Goal: Transaction & Acquisition: Purchase product/service

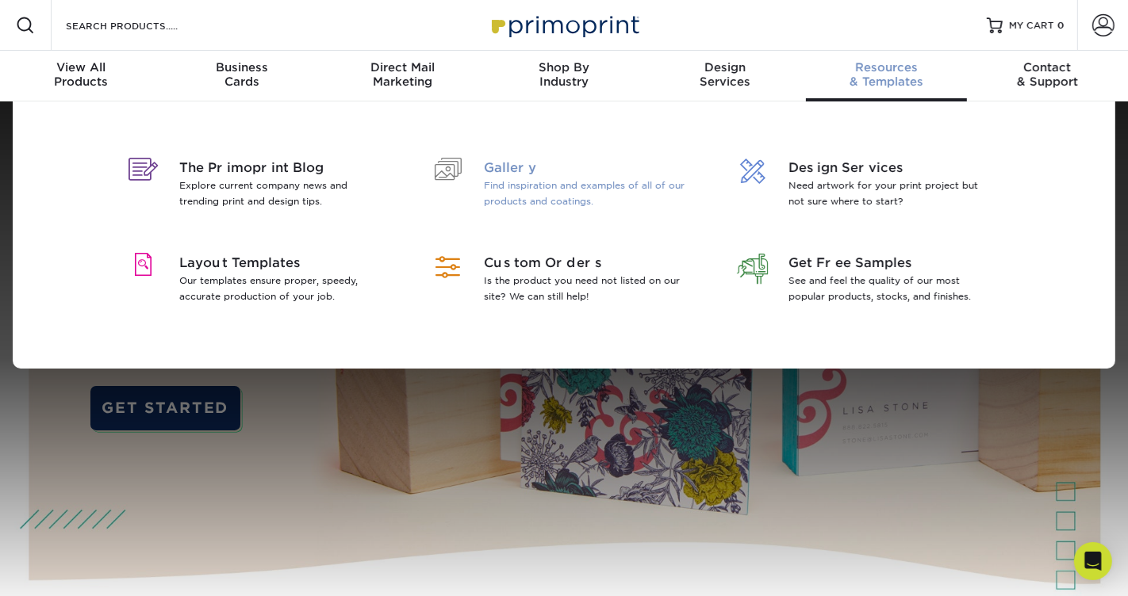
click at [558, 192] on p "Find inspiration and examples of all of our products and coatings." at bounding box center [586, 194] width 205 height 32
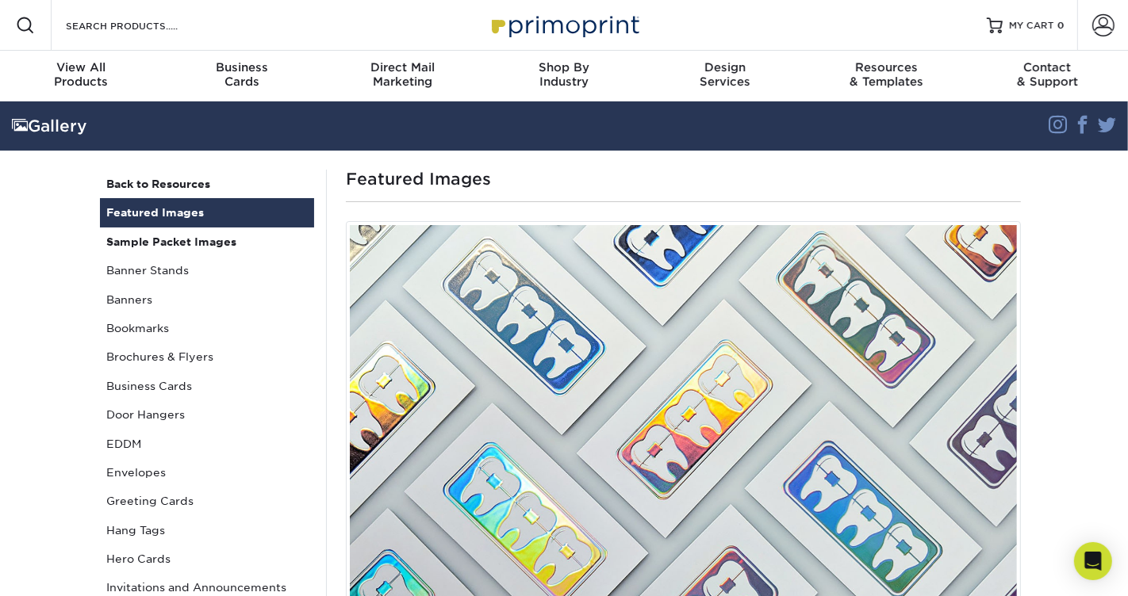
click at [457, 182] on h1 "Featured Images" at bounding box center [683, 179] width 675 height 19
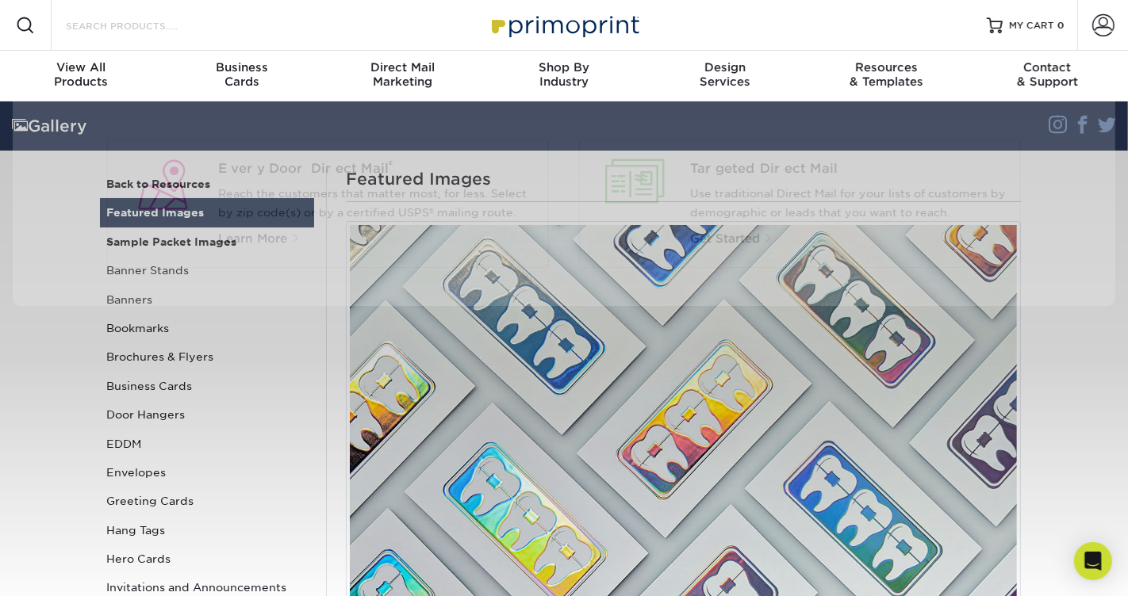
click at [134, 26] on input "Search Products" at bounding box center [141, 25] width 155 height 19
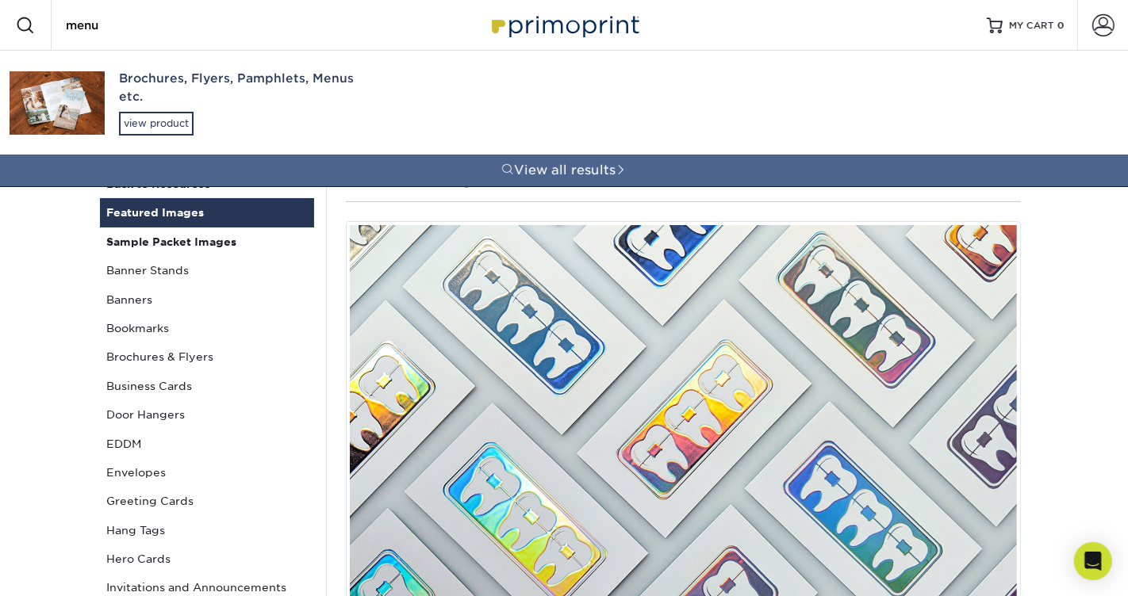
type input "menu"
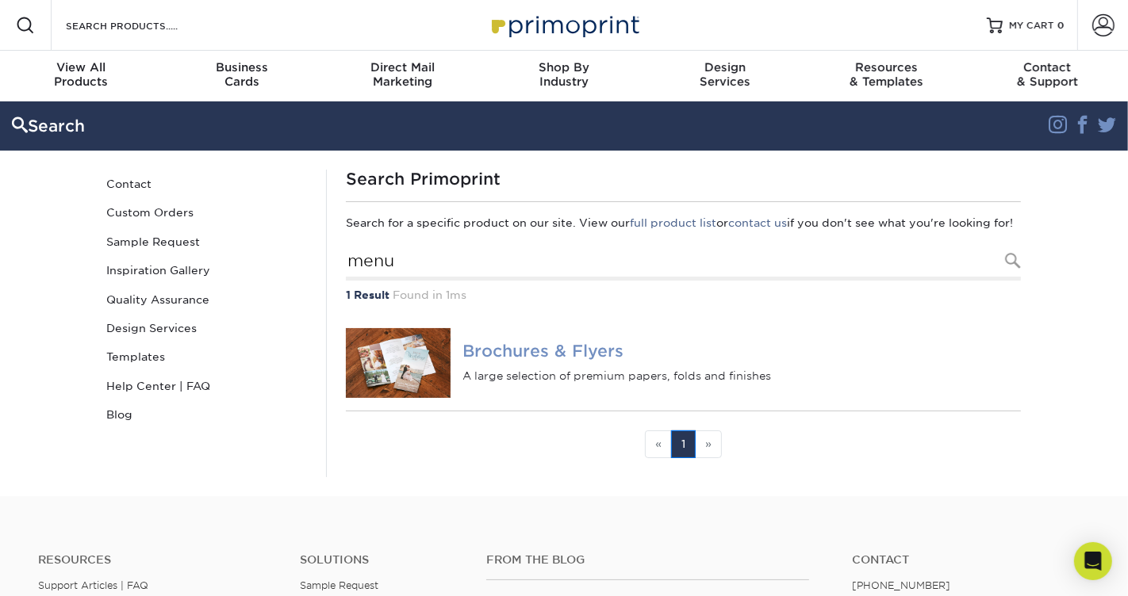
click at [484, 362] on h4 "Brochures & Flyers" at bounding box center [741, 352] width 558 height 19
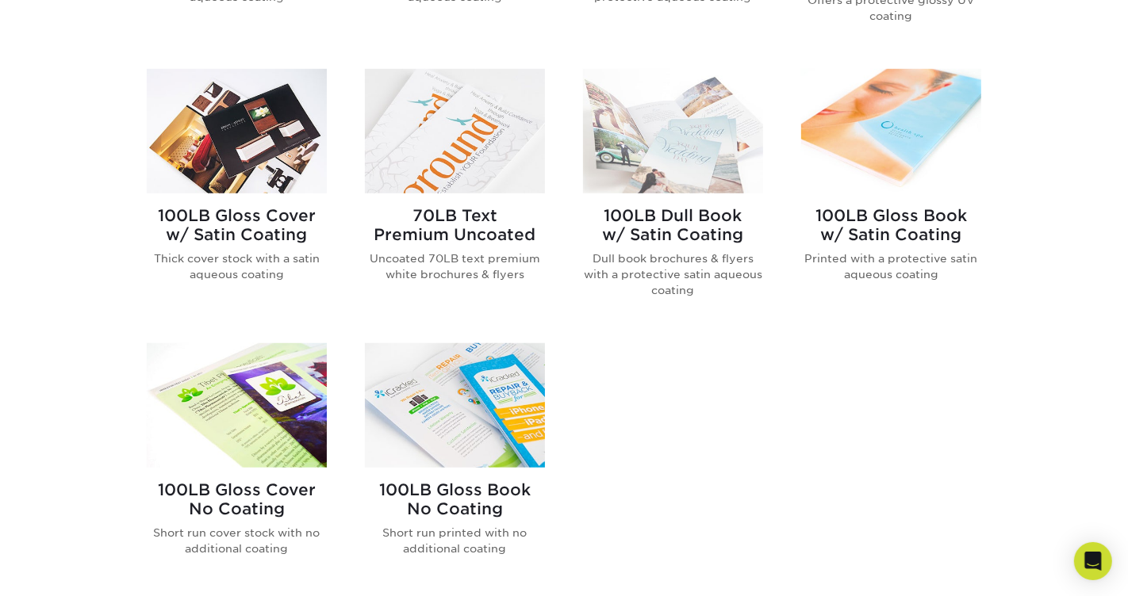
scroll to position [957, 0]
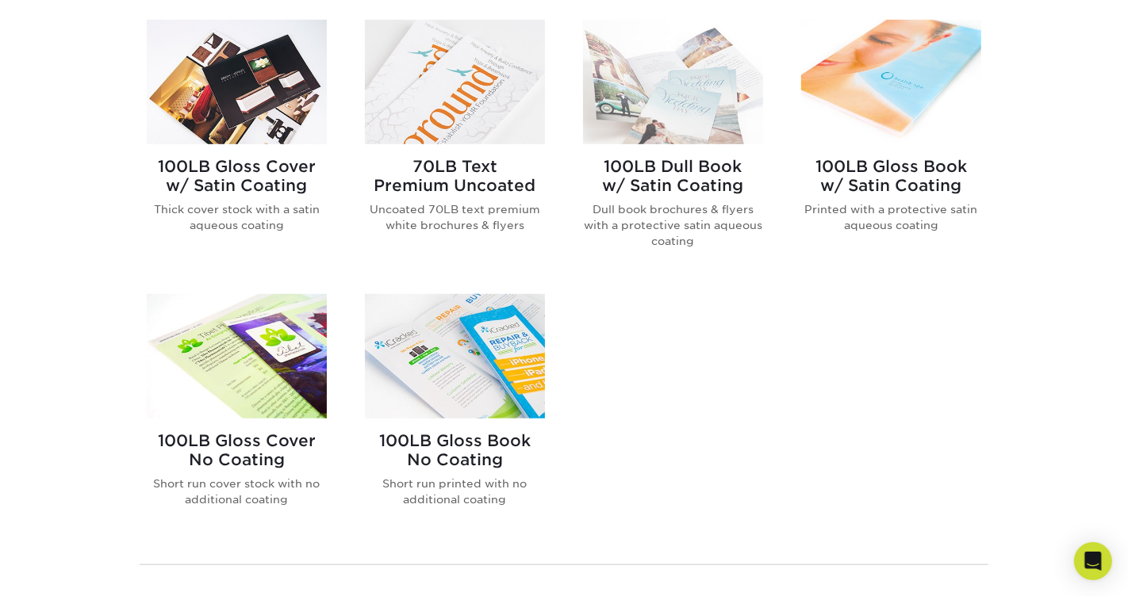
click at [472, 178] on h2 "70LB Text Premium Uncoated" at bounding box center [455, 176] width 180 height 38
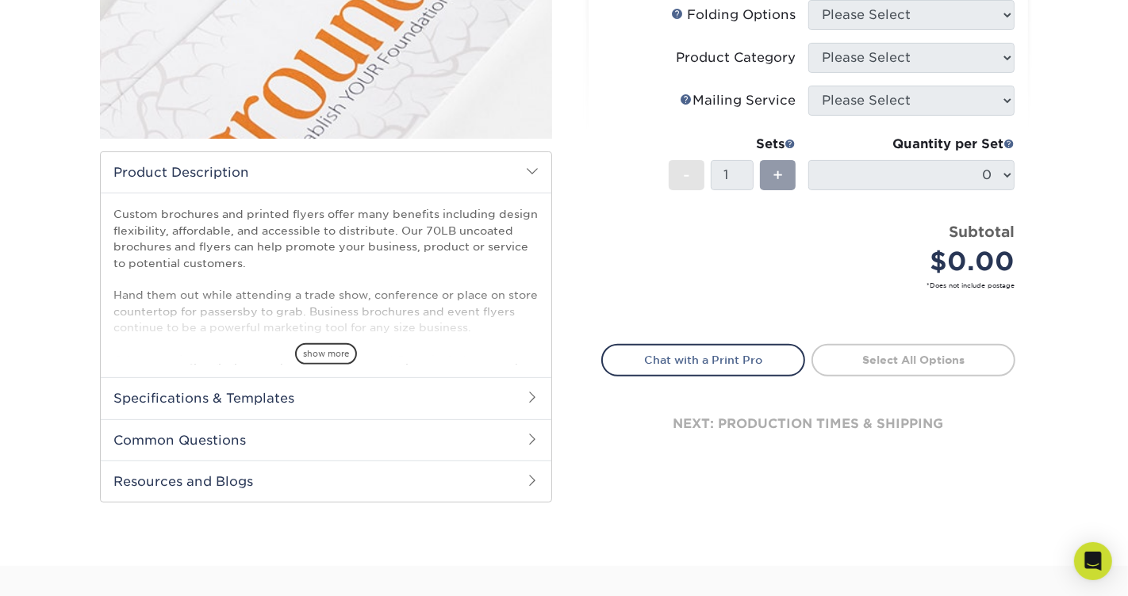
scroll to position [21, 0]
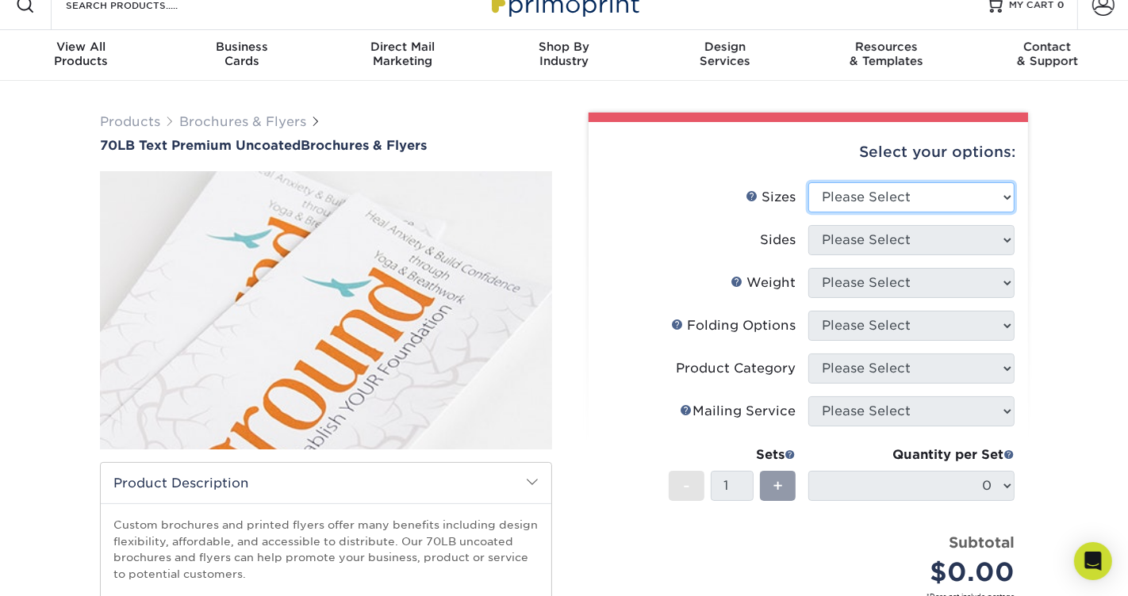
click at [852, 195] on select "Please Select 3.67" x 8.5" 4" x 6" 4" x 8.5" 4" x 9" 4.25" x 5.5" 4.25" x 11" 5…" at bounding box center [911, 197] width 206 height 30
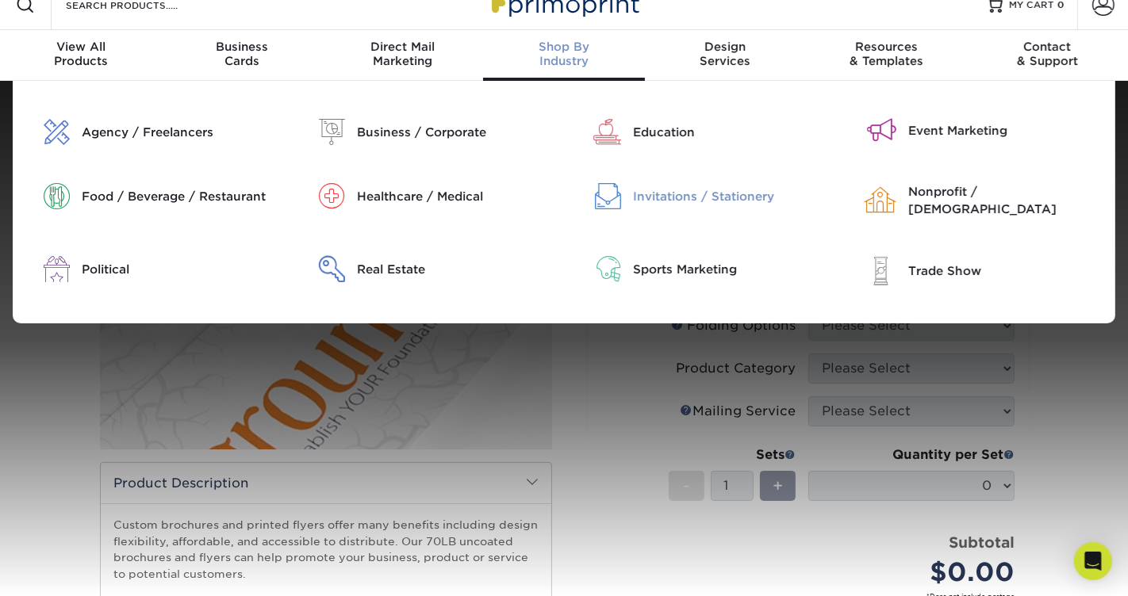
click at [650, 201] on div "Invitations / Stationery" at bounding box center [730, 196] width 195 height 17
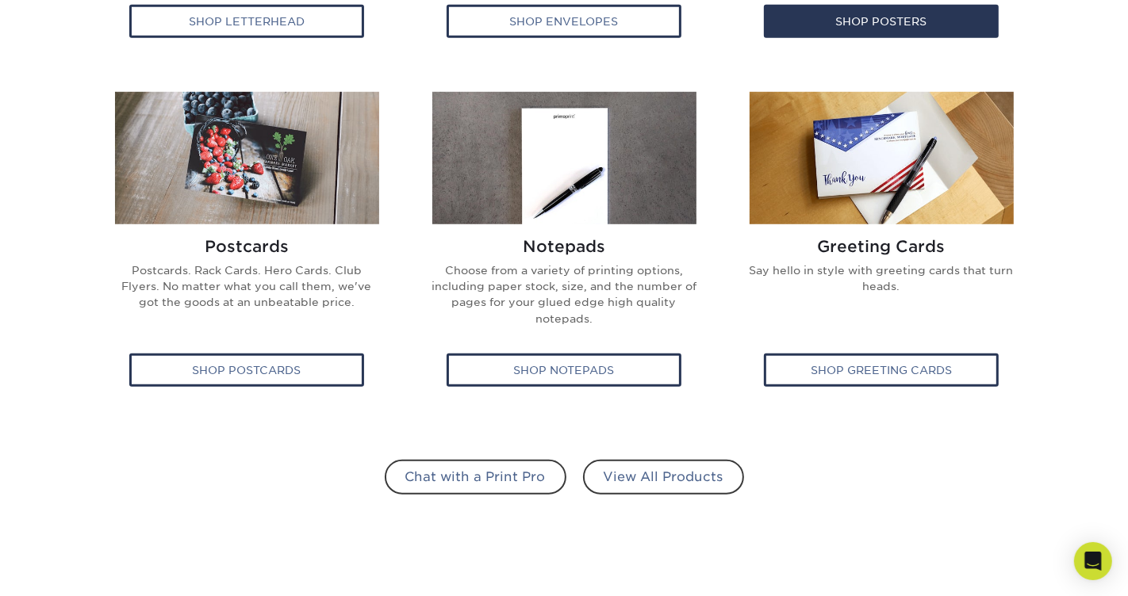
scroll to position [936, 0]
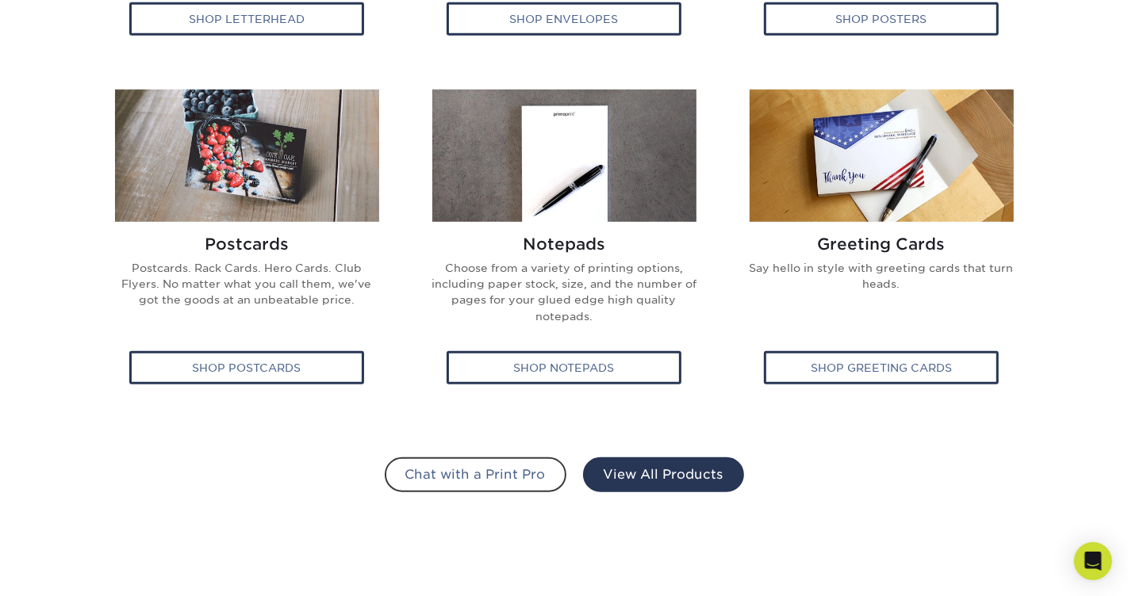
click at [644, 484] on link "View All Products" at bounding box center [663, 475] width 161 height 35
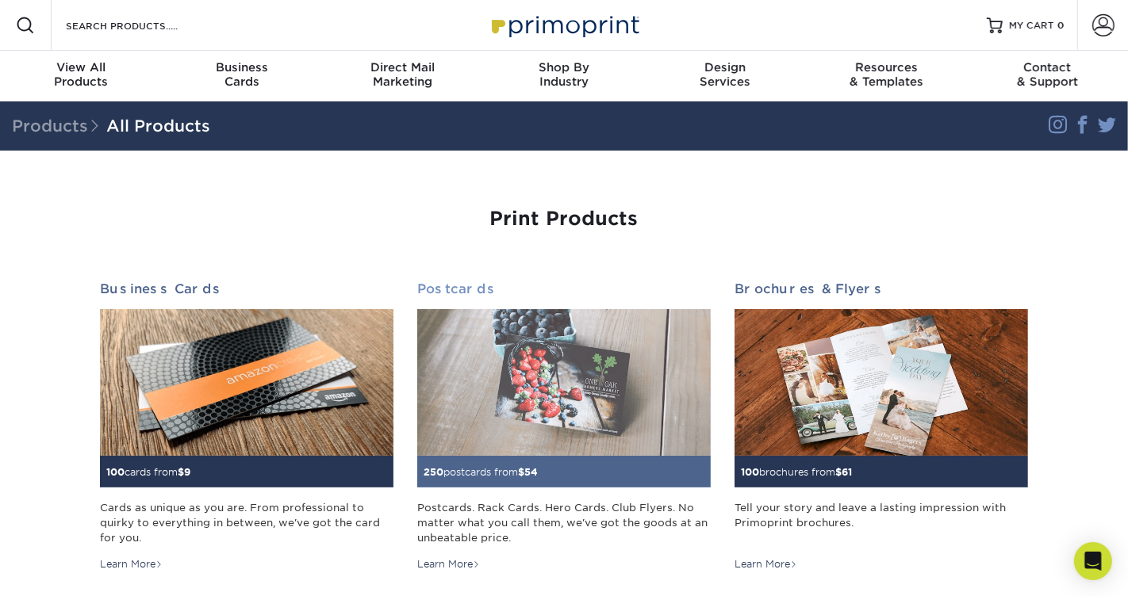
click at [534, 369] on img at bounding box center [563, 382] width 293 height 147
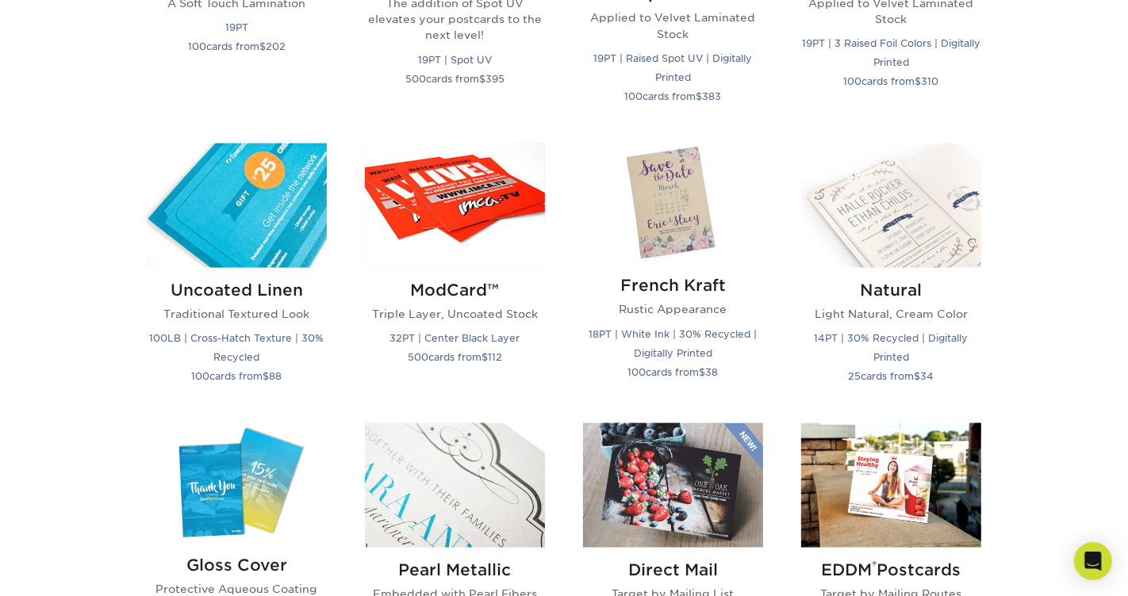
scroll to position [1890, 0]
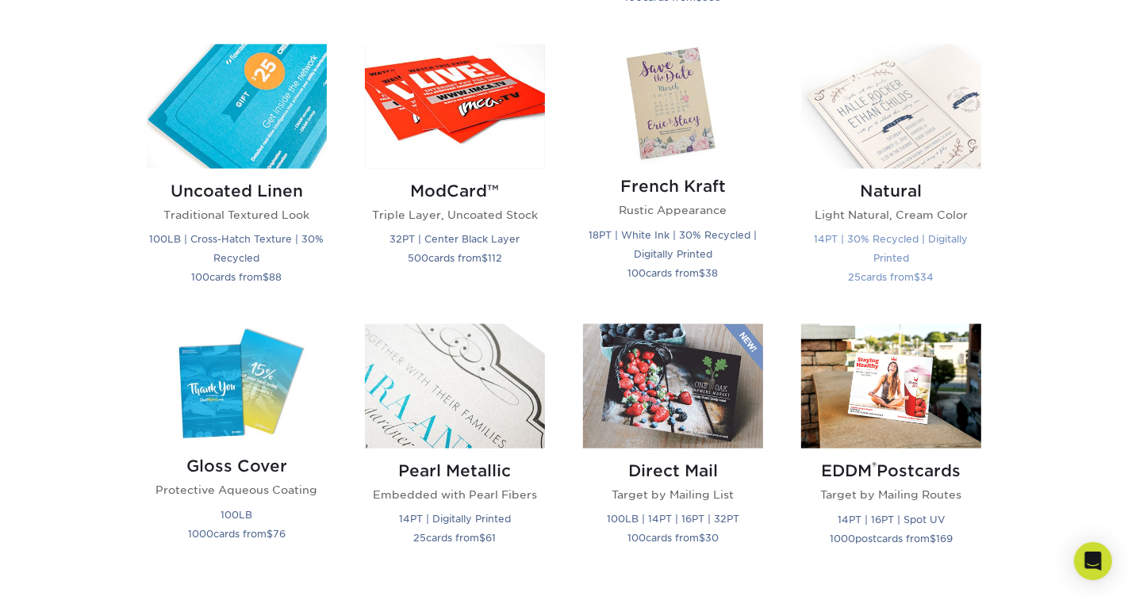
click at [926, 125] on img at bounding box center [891, 106] width 180 height 125
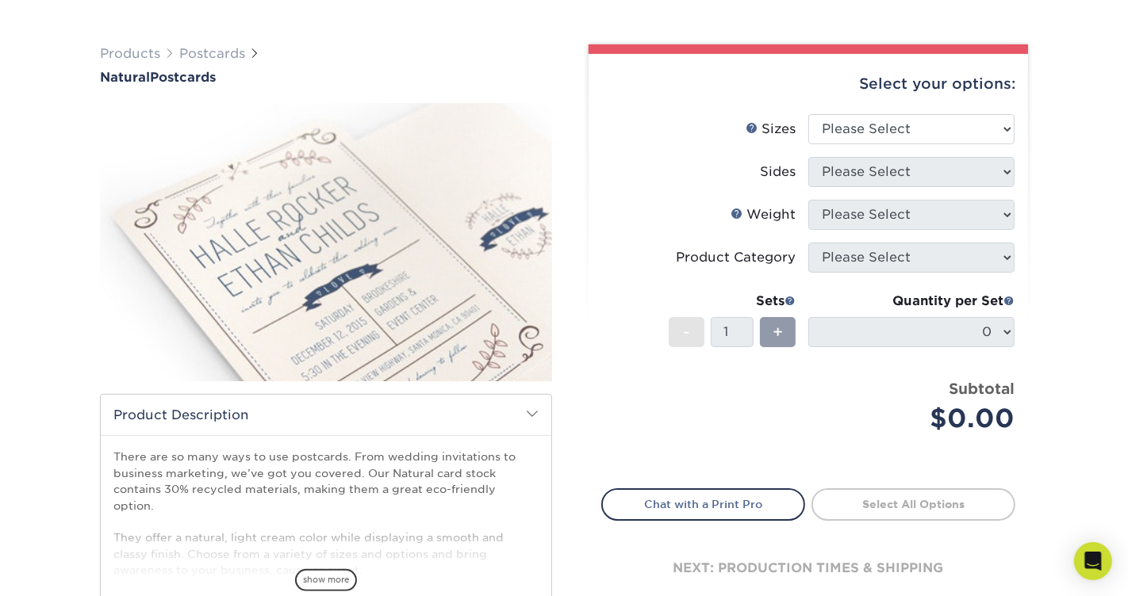
scroll to position [407, 0]
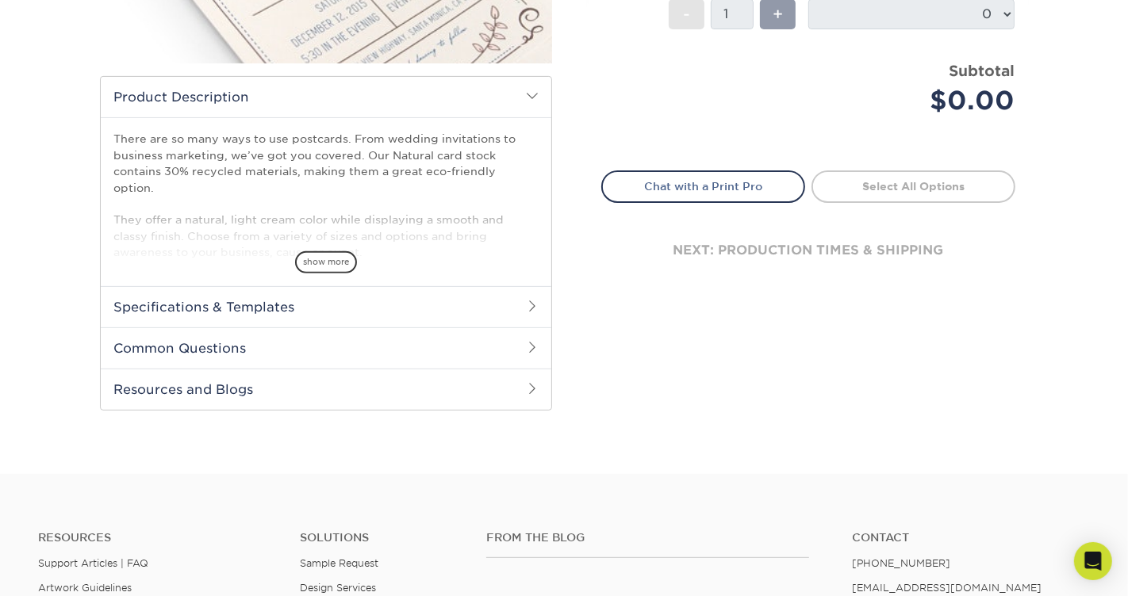
click at [456, 286] on h2 "Specifications & Templates" at bounding box center [326, 306] width 451 height 41
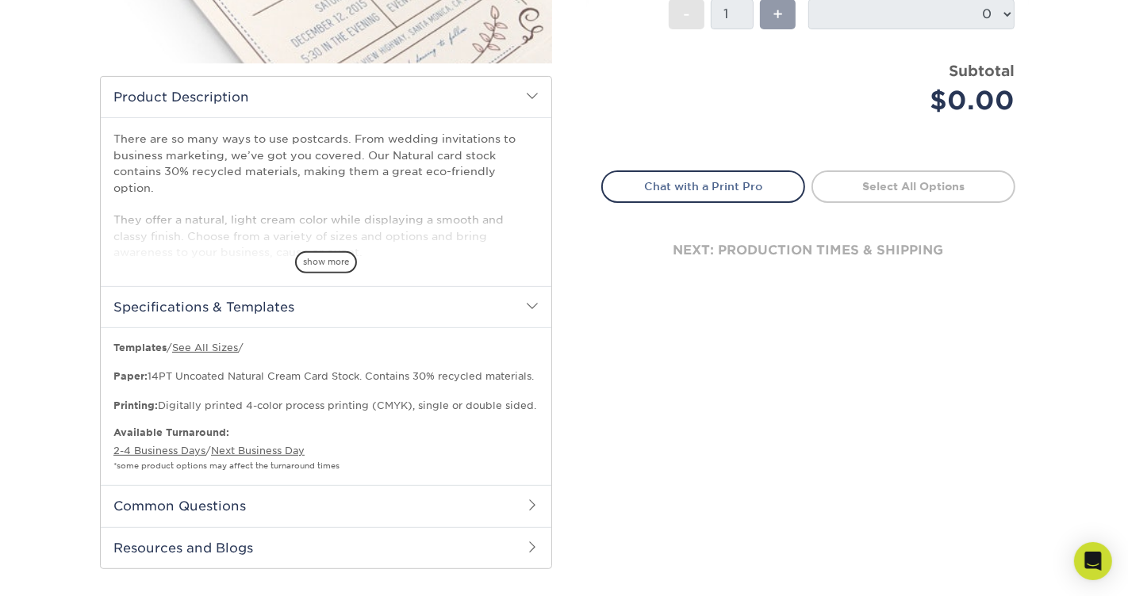
scroll to position [0, 0]
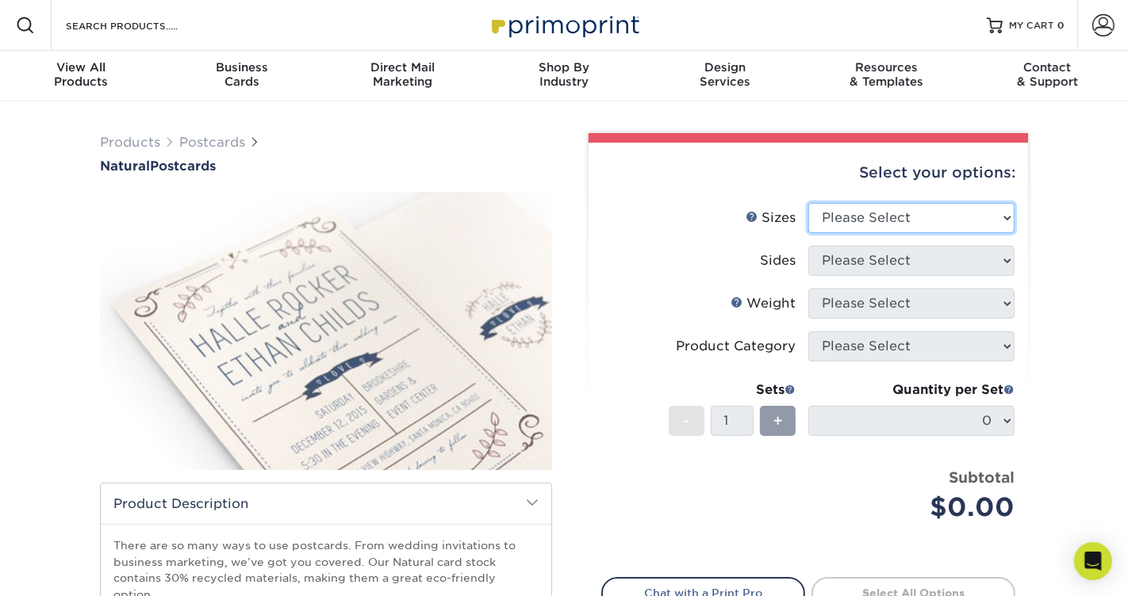
click at [909, 216] on select "Please Select 2" x 4" 2" x 6" 3.5" x 8.5" 4" x 6" 4" x 8.5" 4" x 9" 4.25" x 11"…" at bounding box center [911, 218] width 206 height 30
click at [958, 212] on select "Please Select 2" x 4" 2" x 6" 3.5" x 8.5" 4" x 6" 4" x 8.5" 4" x 9" 4.25" x 11"…" at bounding box center [911, 218] width 206 height 30
click at [808, 203] on select "Please Select 2" x 4" 2" x 6" 3.5" x 8.5" 4" x 6" 4" x 8.5" 4" x 9" 4.25" x 11"…" at bounding box center [911, 218] width 206 height 30
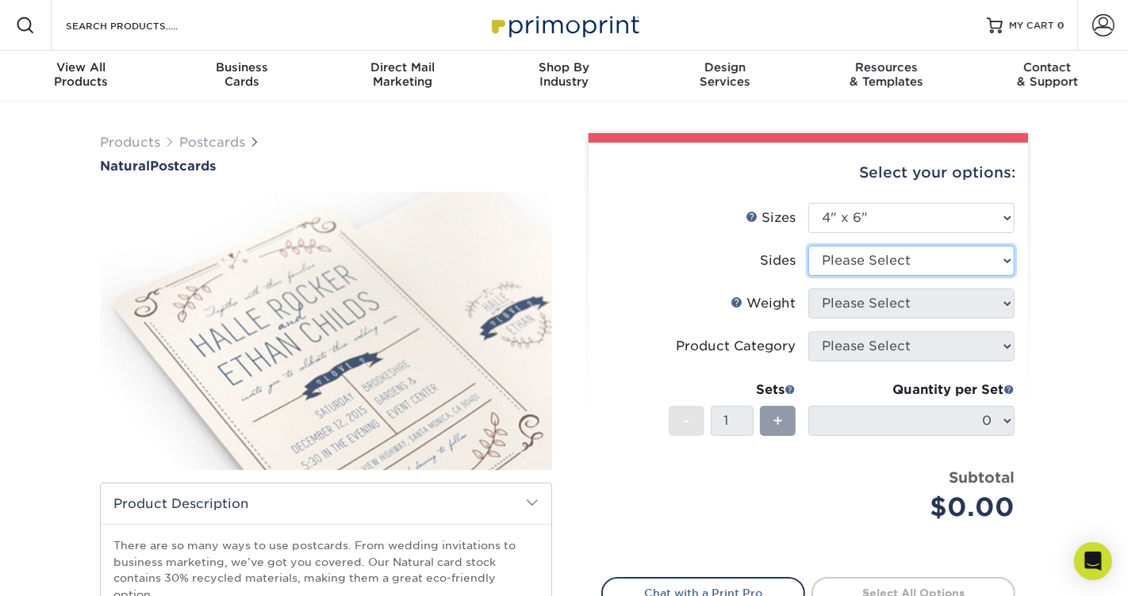
click at [998, 259] on select "Please Select Print Both Sides Print Front Only" at bounding box center [911, 261] width 206 height 30
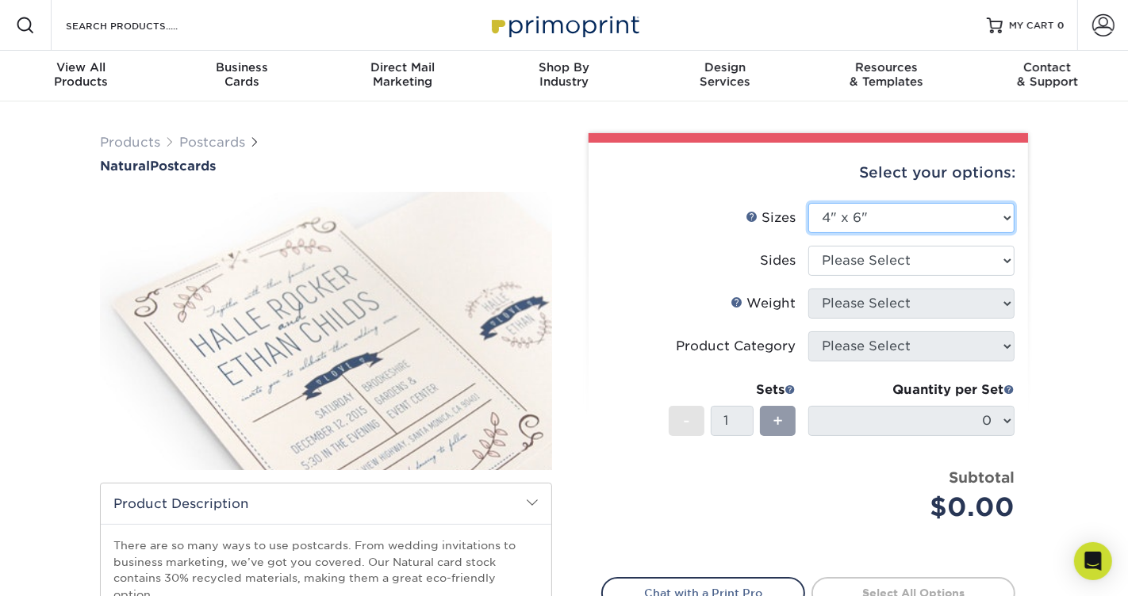
click at [964, 220] on select "Please Select 2" x 4" 2" x 6" 3.5" x 8.5" 4" x 6" 4" x 8.5" 4" x 9" 4.25" x 11"…" at bounding box center [911, 218] width 206 height 30
select select "-1"
click at [808, 203] on select "Please Select 2" x 4" 2" x 6" 3.5" x 8.5" 4" x 6" 4" x 8.5" 4" x 9" 4.25" x 11"…" at bounding box center [911, 218] width 206 height 30
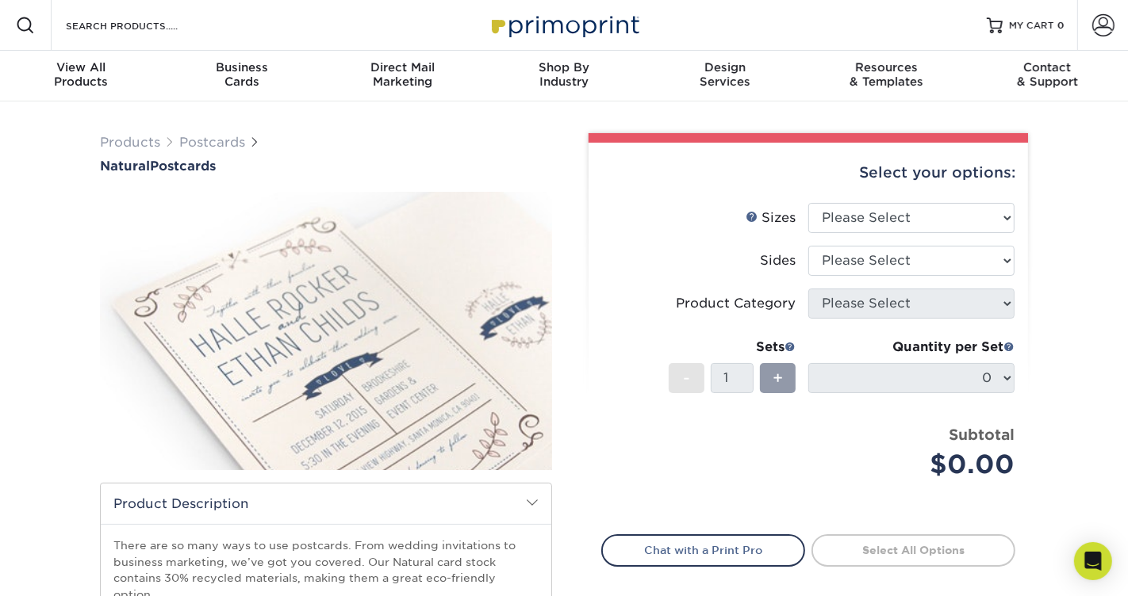
click at [1074, 365] on div "Products Postcards Natural Postcards 25 $" at bounding box center [564, 571] width 1128 height 938
click at [605, 17] on img at bounding box center [564, 25] width 159 height 34
